Goal: Navigation & Orientation: Understand site structure

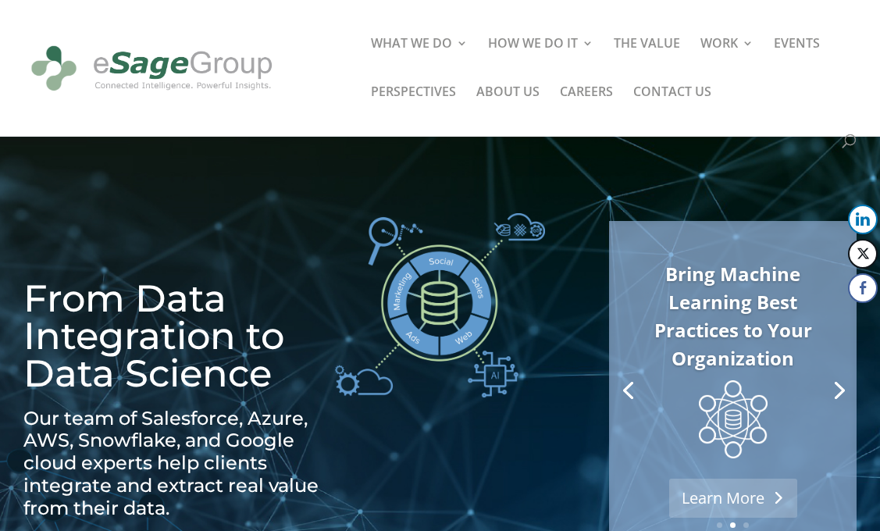
click at [732, 497] on link "Learn More" at bounding box center [733, 497] width 128 height 39
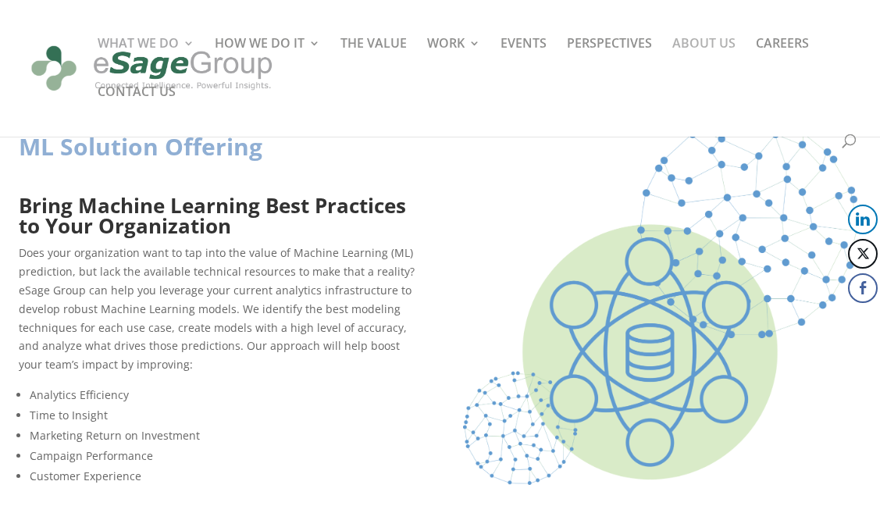
click at [703, 62] on link "ABOUT US" at bounding box center [703, 61] width 63 height 48
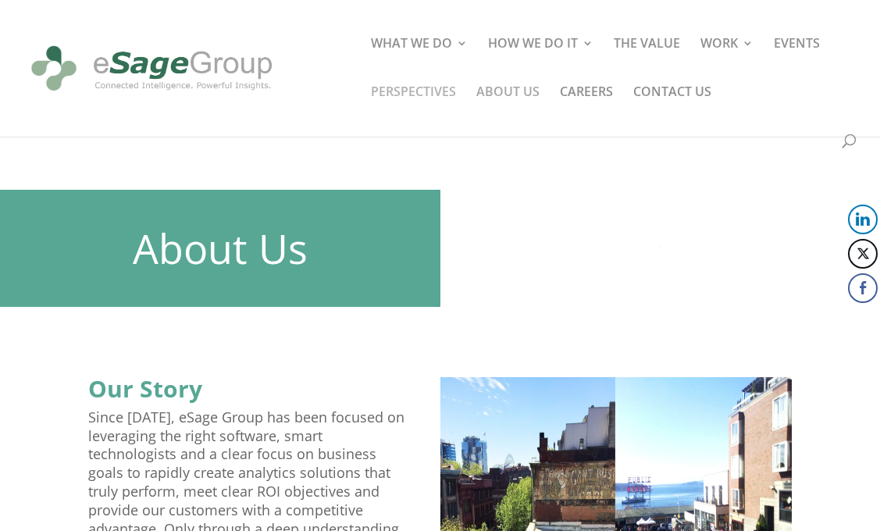
click at [413, 110] on link "PERSPECTIVES" at bounding box center [413, 110] width 85 height 48
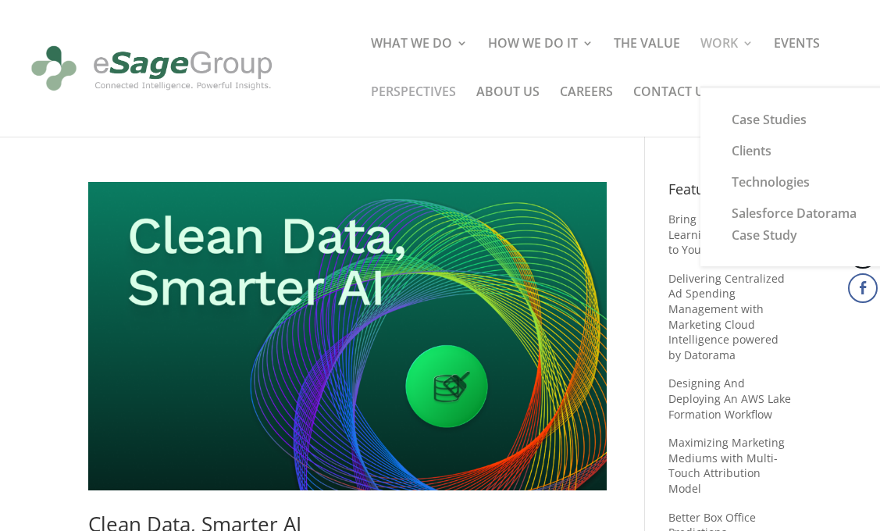
click at [727, 62] on link "WORK" at bounding box center [726, 61] width 53 height 48
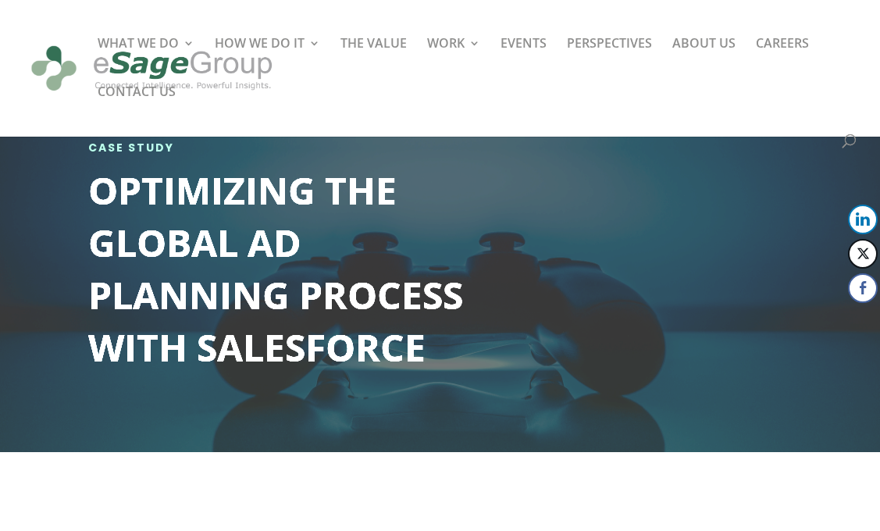
scroll to position [122, 0]
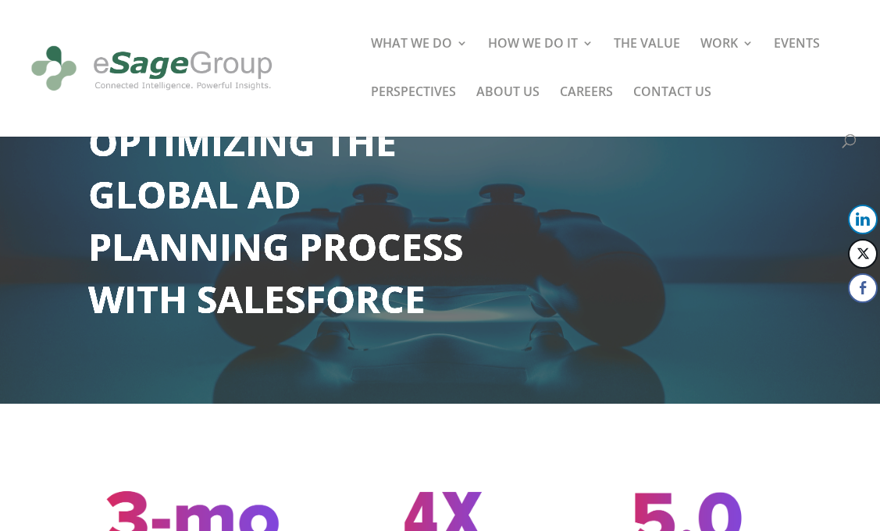
click at [439, 517] on img at bounding box center [440, 517] width 208 height 122
click at [862, 288] on button "Facebook" at bounding box center [863, 288] width 30 height 30
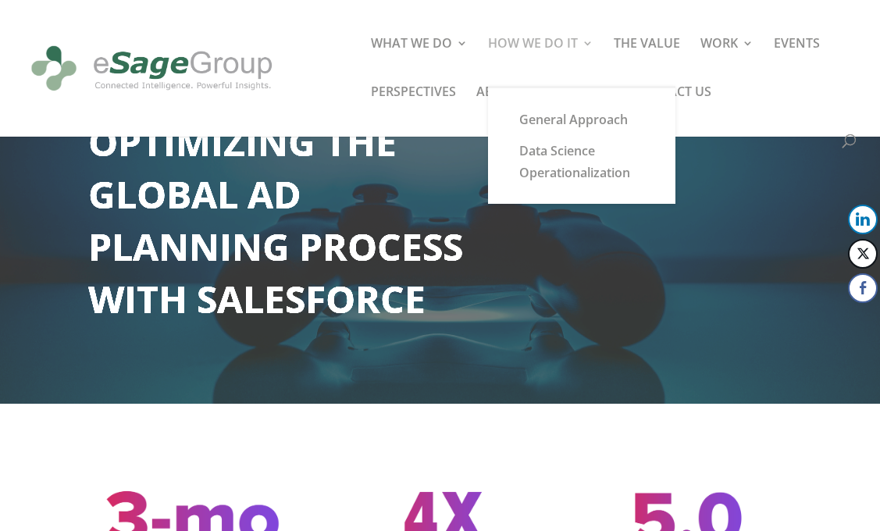
click at [540, 62] on link "HOW WE DO IT" at bounding box center [540, 61] width 105 height 48
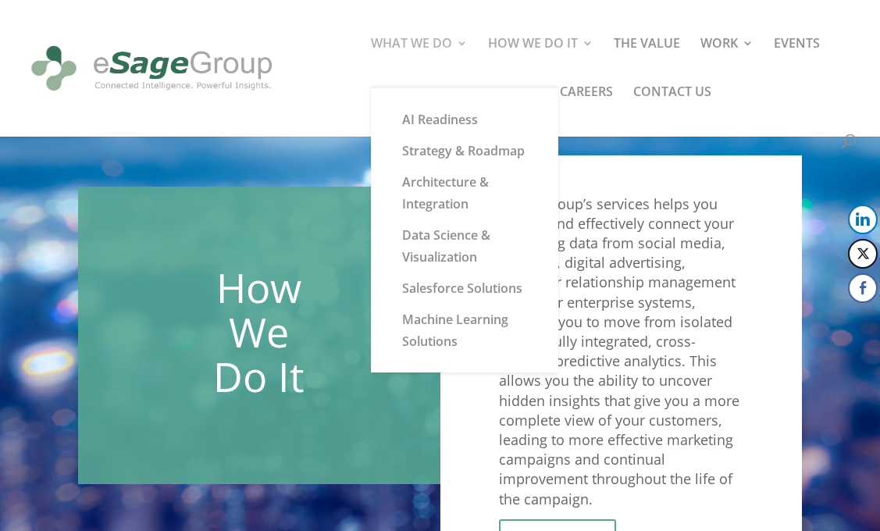
click at [463, 68] on link "WHAT WE DO" at bounding box center [419, 61] width 97 height 48
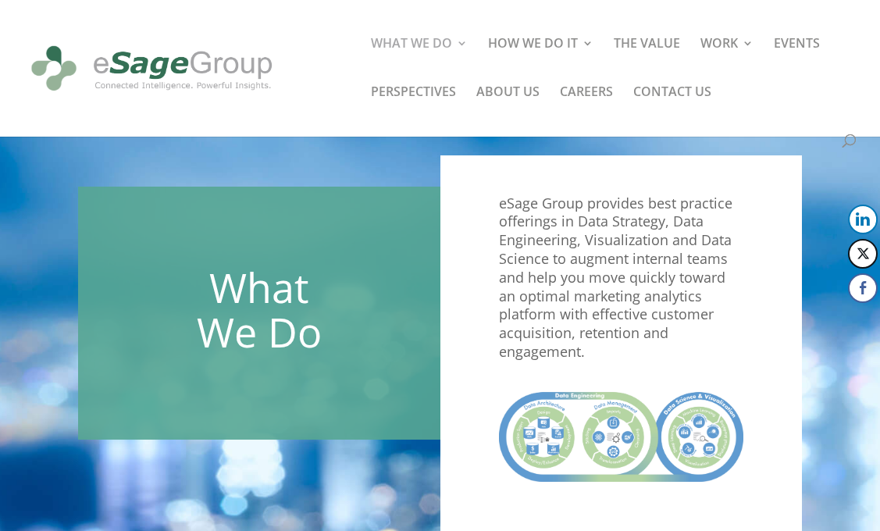
scroll to position [68, 0]
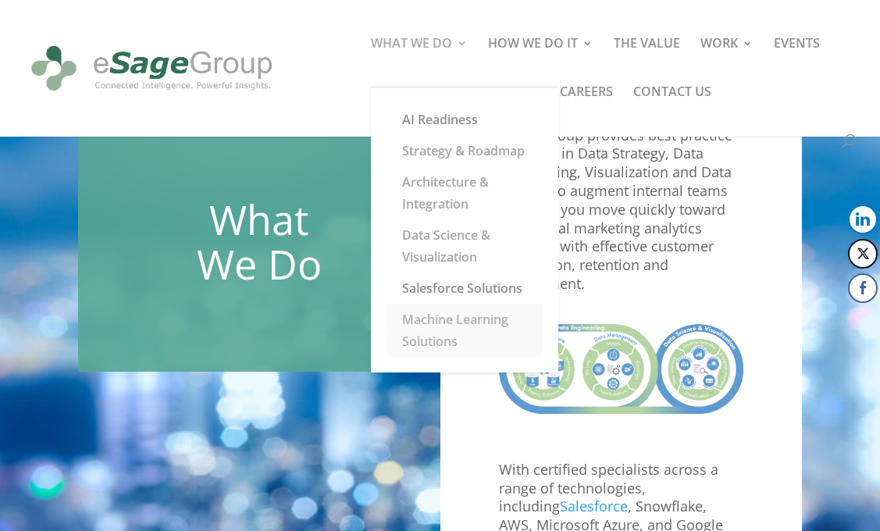
click at [464, 330] on link "Machine Learning Solutions" at bounding box center [464, 330] width 156 height 53
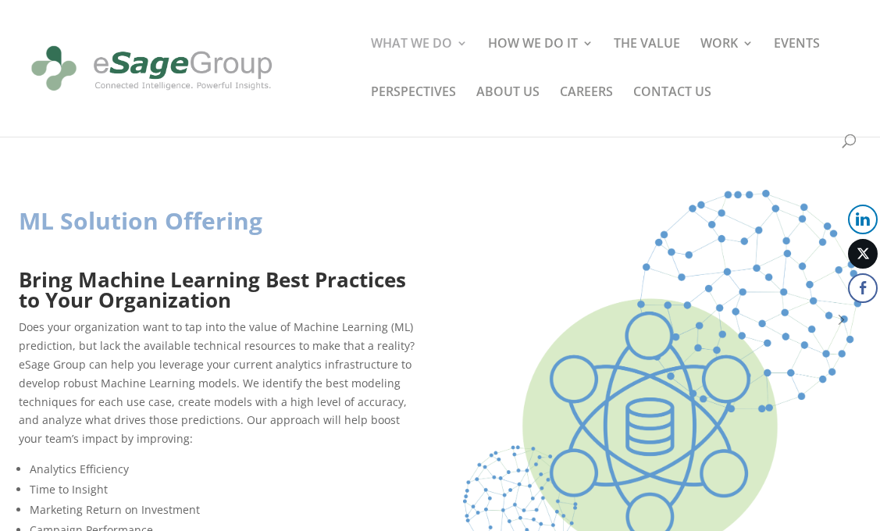
click at [862, 265] on button "Twitter" at bounding box center [863, 254] width 30 height 30
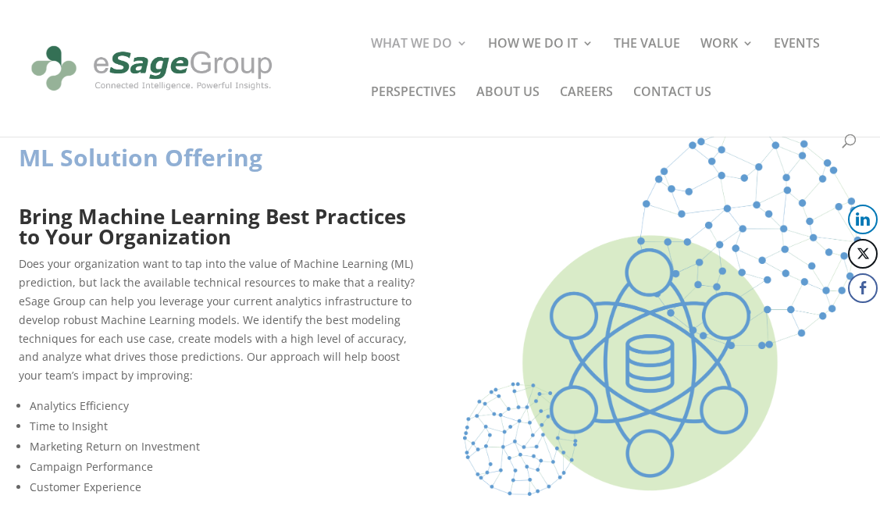
click at [151, 66] on img at bounding box center [152, 68] width 251 height 69
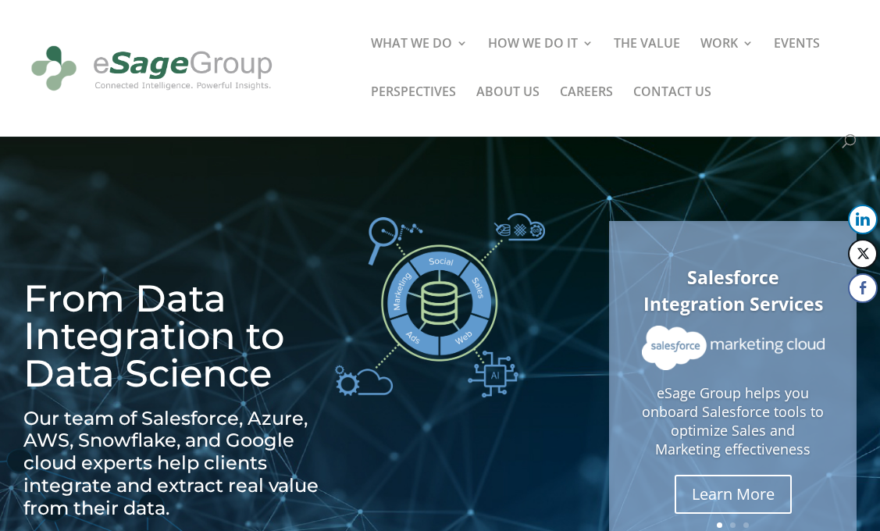
click at [439, 304] on img at bounding box center [440, 305] width 210 height 184
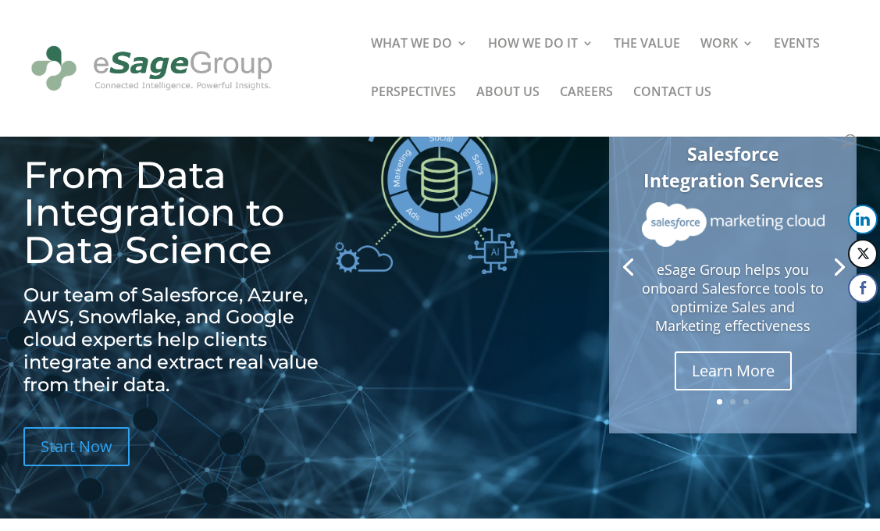
click at [732, 224] on img at bounding box center [733, 224] width 183 height 45
click at [507, 110] on link "ABOUT US" at bounding box center [507, 110] width 63 height 48
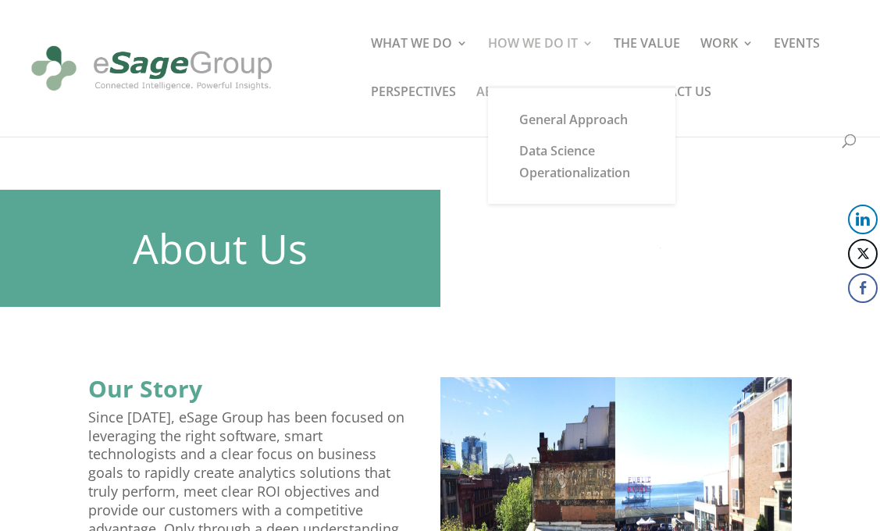
click at [540, 62] on link "HOW WE DO IT" at bounding box center [540, 61] width 105 height 48
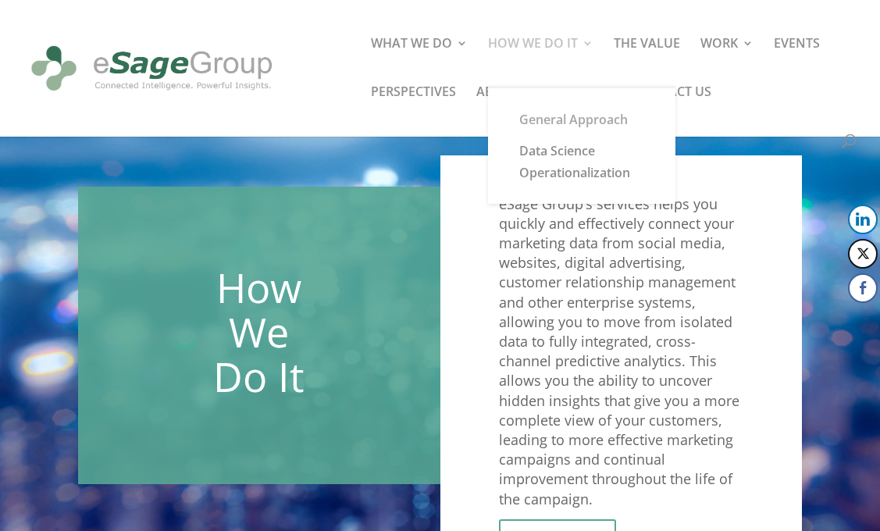
click at [540, 62] on link "HOW WE DO IT" at bounding box center [540, 61] width 105 height 48
click at [581, 119] on link "General Approach" at bounding box center [581, 119] width 156 height 31
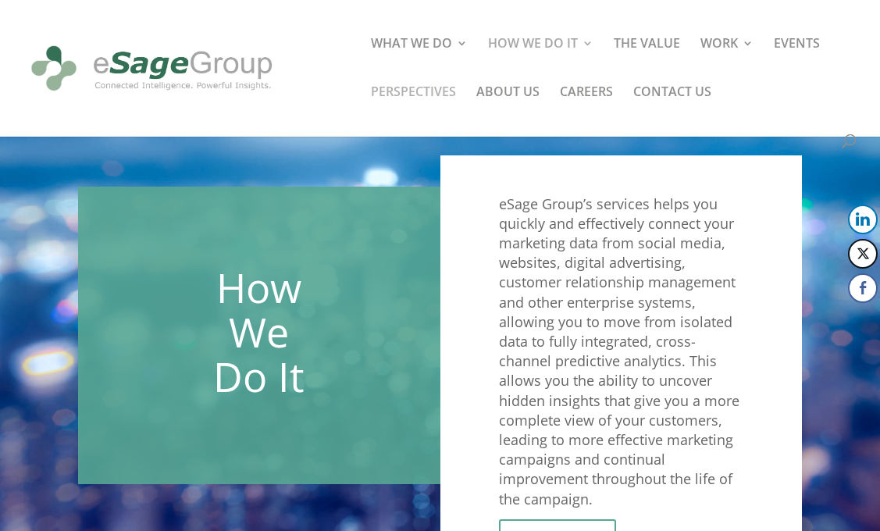
click at [413, 110] on link "PERSPECTIVES" at bounding box center [413, 110] width 85 height 48
